Goal: Information Seeking & Learning: Learn about a topic

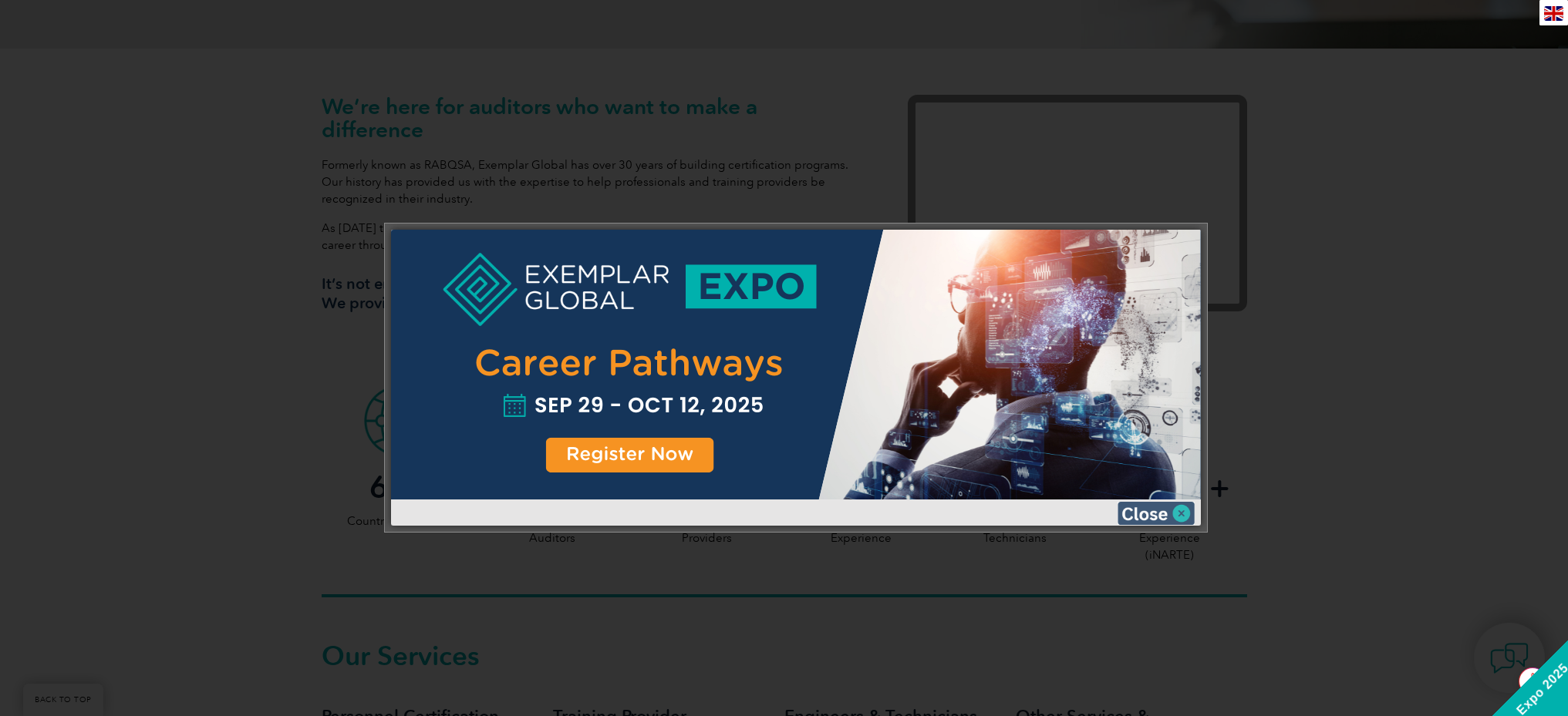
click at [1162, 512] on img at bounding box center [1155, 514] width 77 height 23
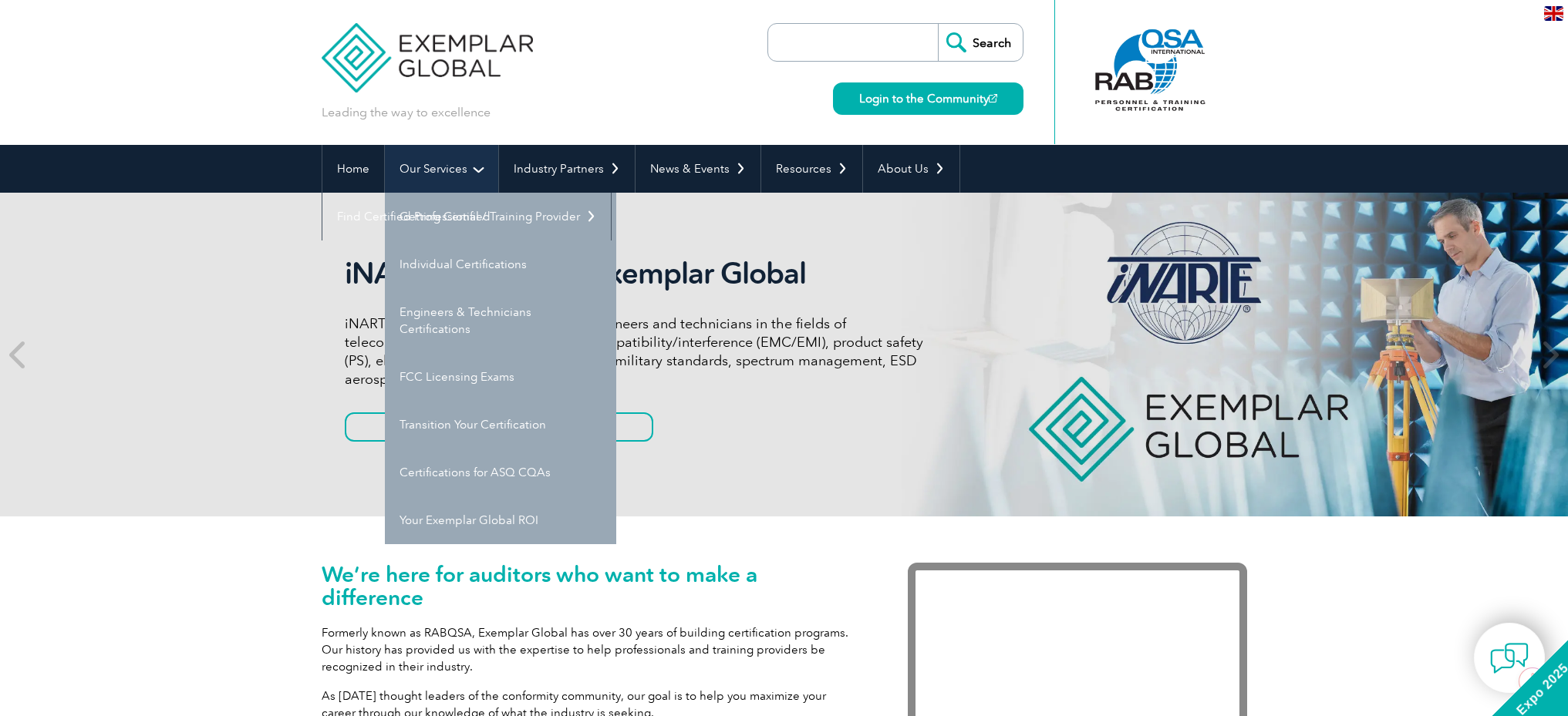
click at [454, 168] on link "Our Services" at bounding box center [442, 168] width 114 height 48
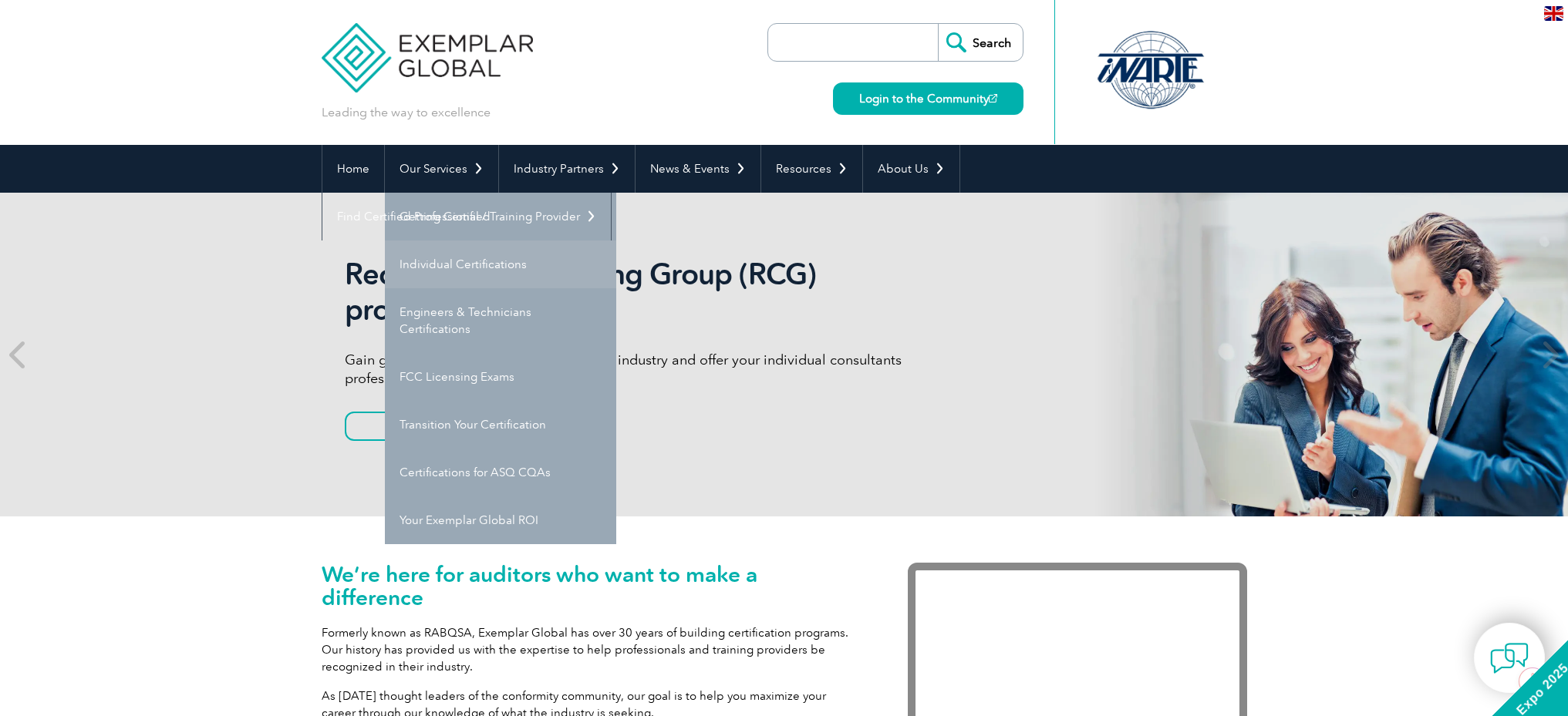
click at [481, 258] on link "Individual Certifications" at bounding box center [501, 264] width 231 height 48
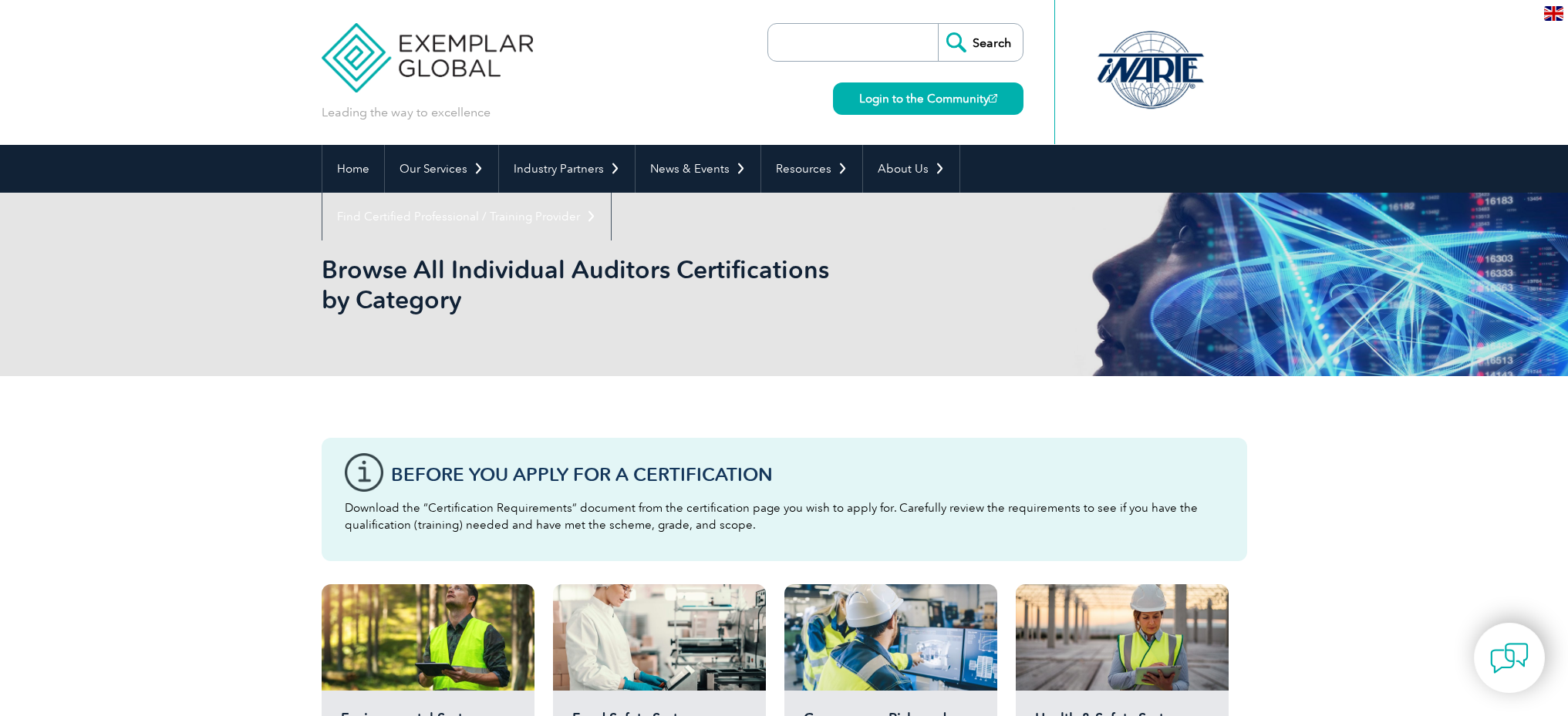
click at [897, 43] on input "search" at bounding box center [856, 42] width 162 height 37
type input "iso42001"
click at [938, 24] on input "Search" at bounding box center [980, 42] width 85 height 37
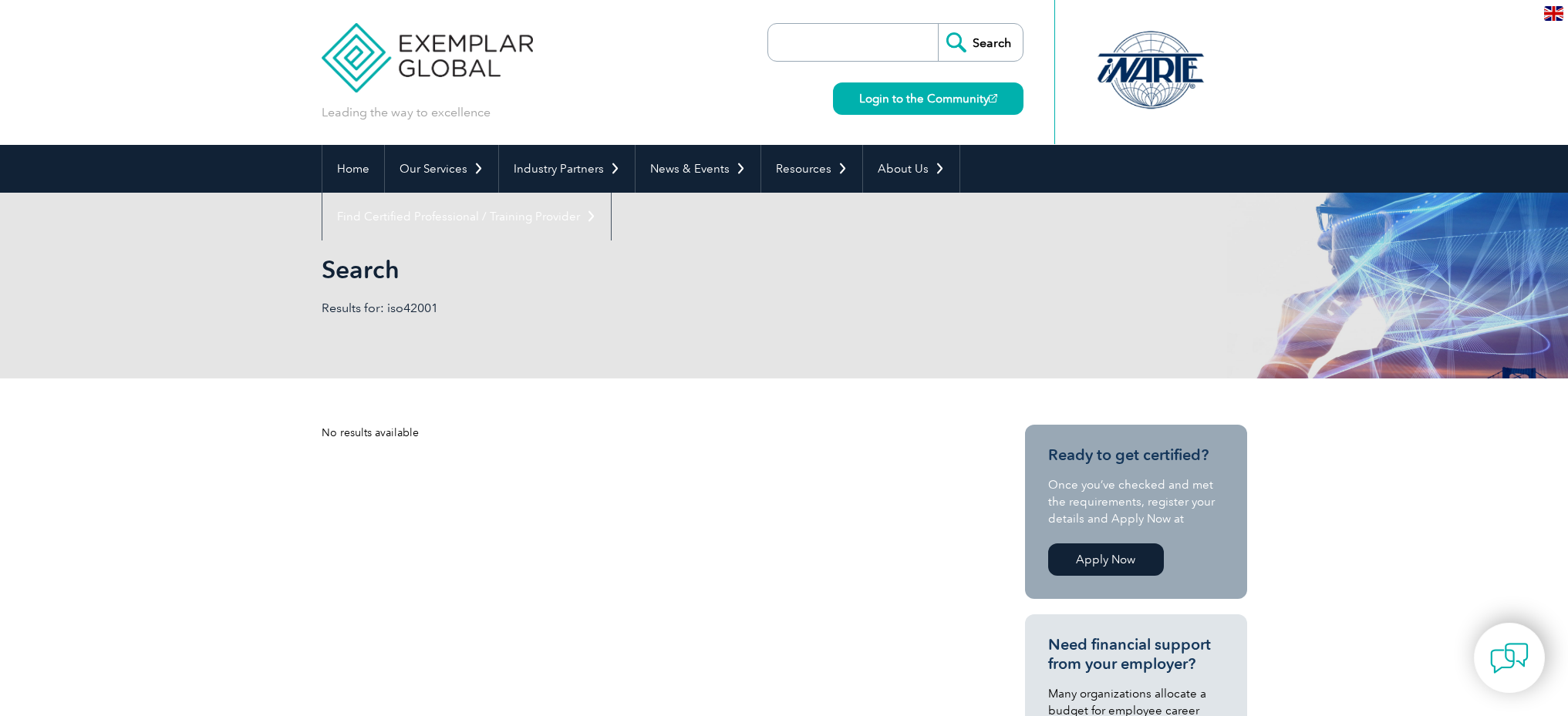
click at [883, 38] on input "search" at bounding box center [856, 42] width 162 height 37
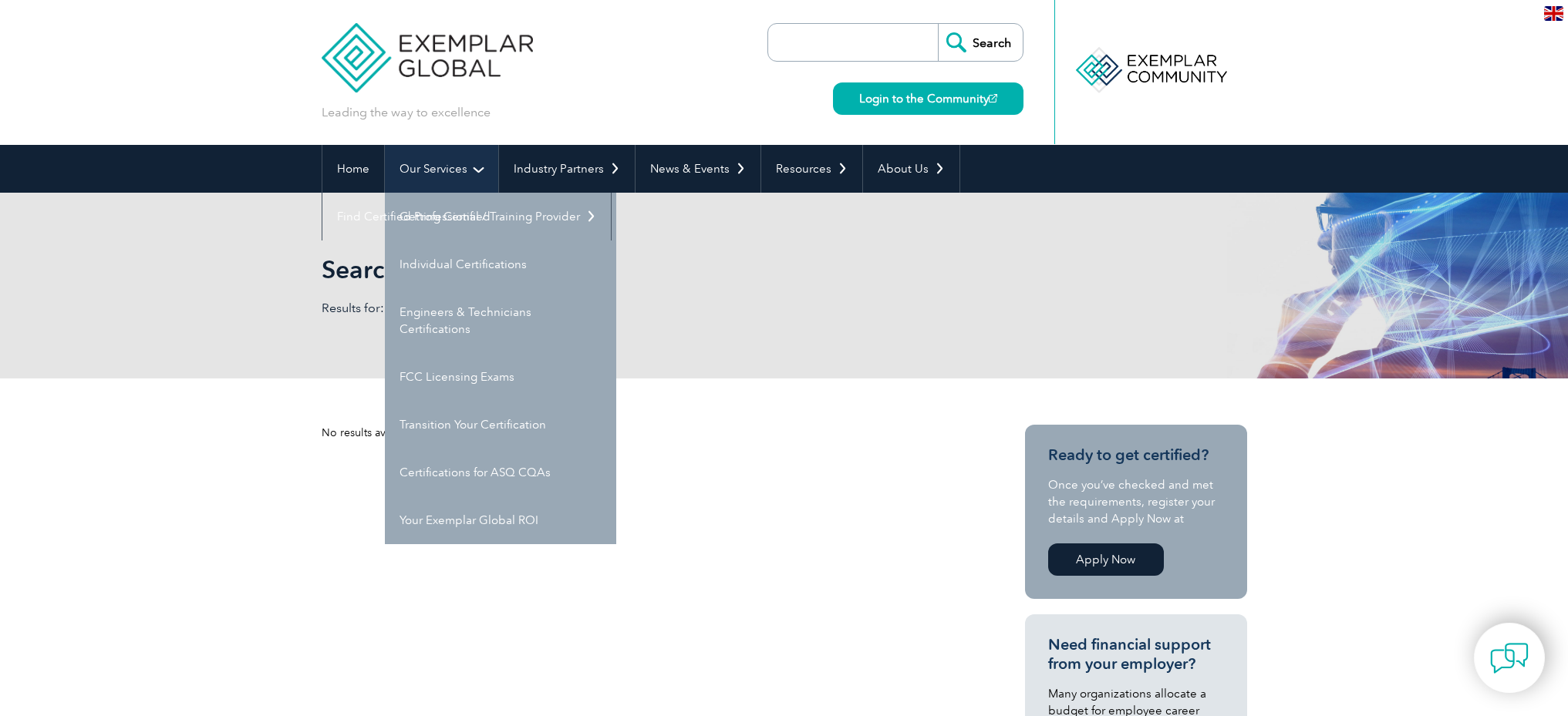
click at [461, 173] on link "Our Services" at bounding box center [442, 168] width 114 height 48
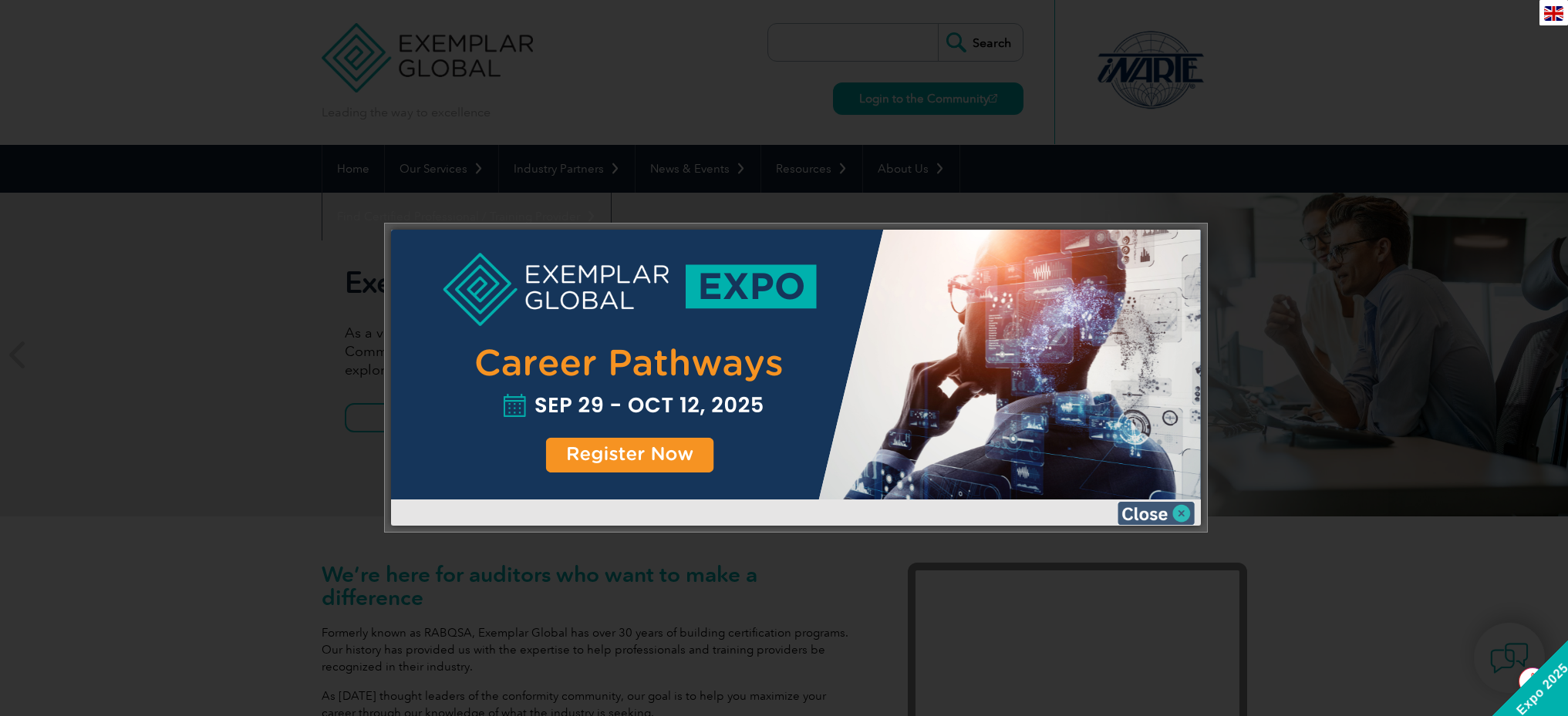
click at [1188, 513] on img at bounding box center [1155, 514] width 77 height 23
